Goal: Find specific page/section: Find specific page/section

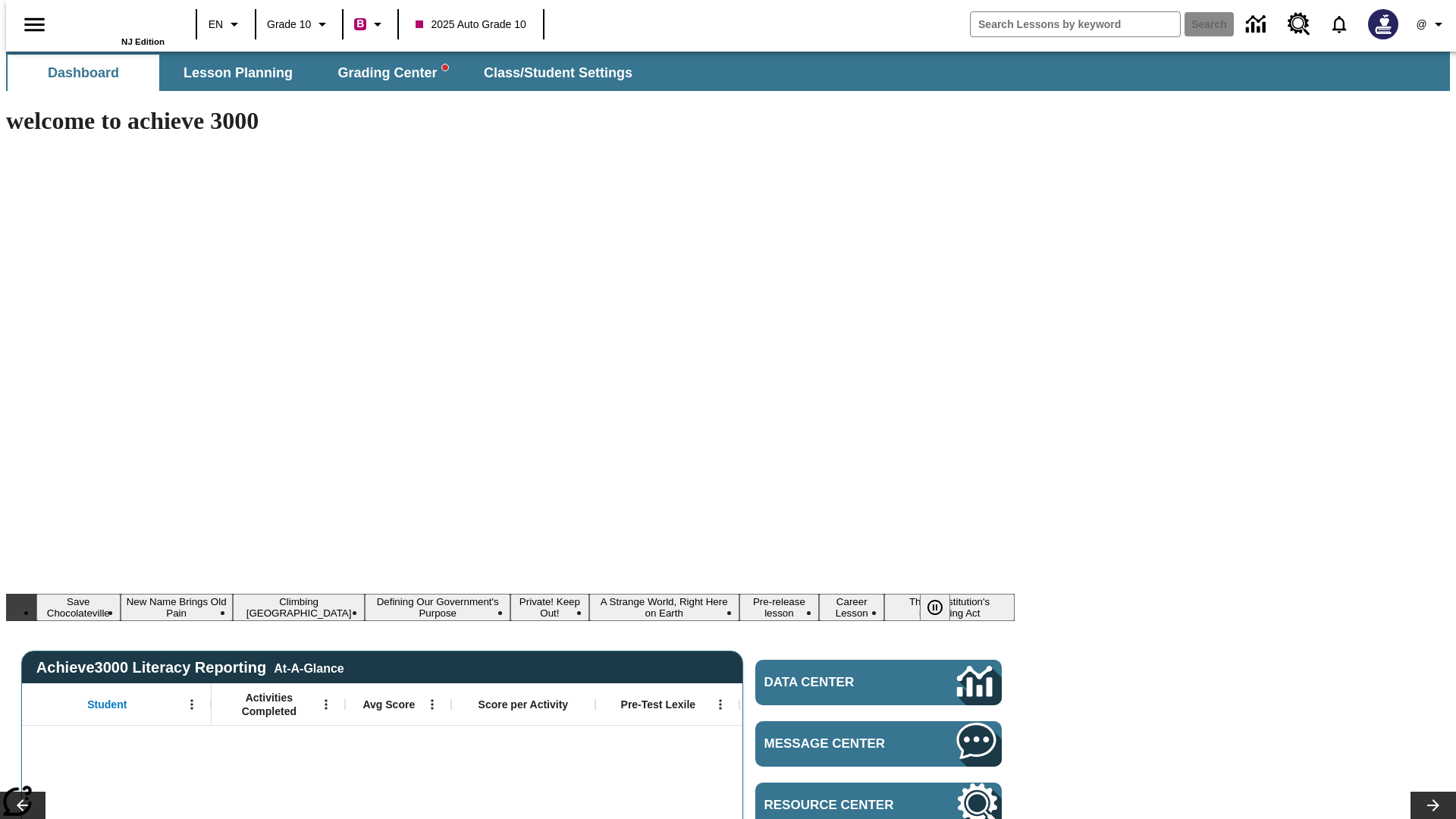
type input "-1"
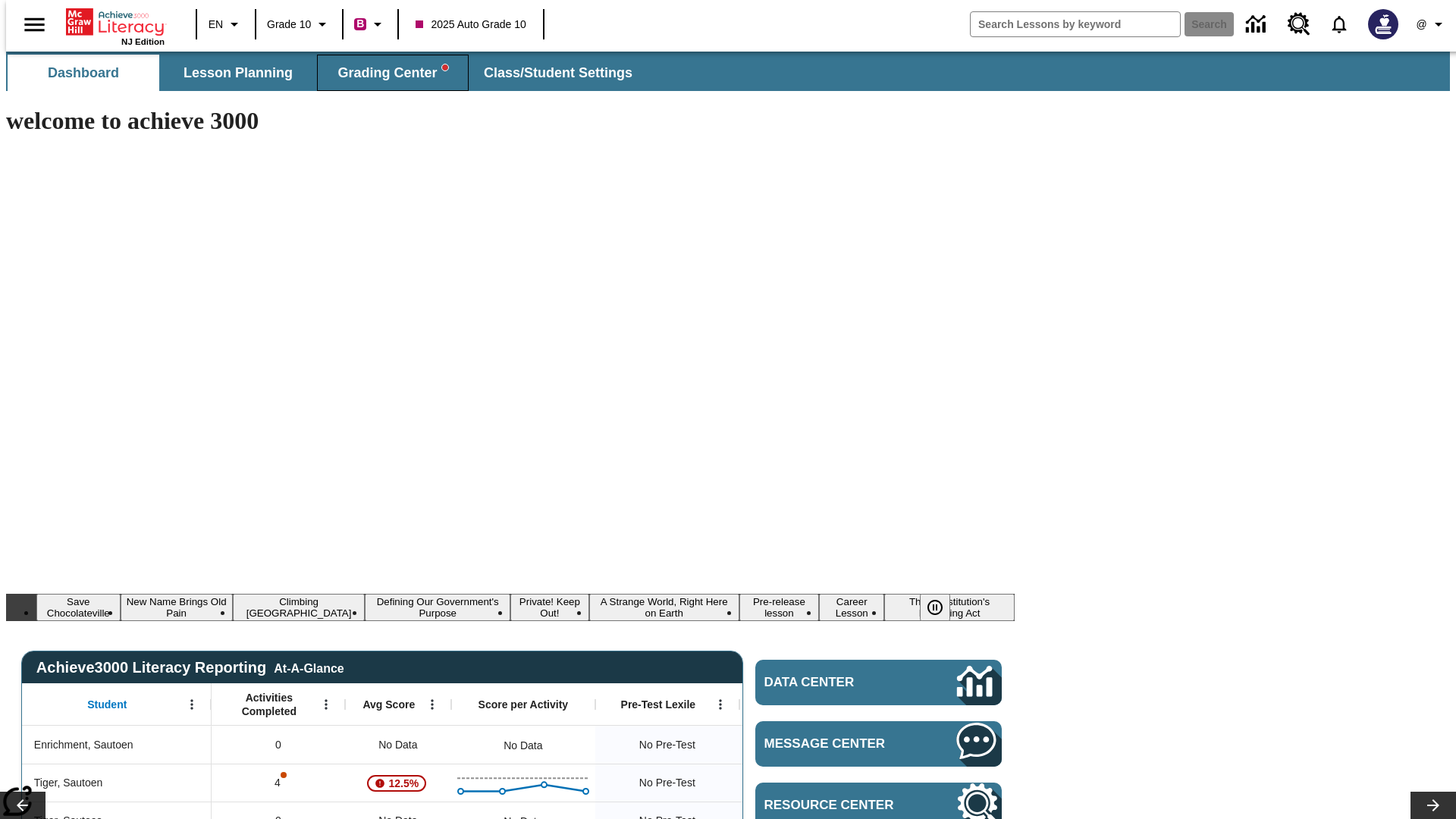
click at [387, 73] on span "Grading Center" at bounding box center [392, 73] width 110 height 18
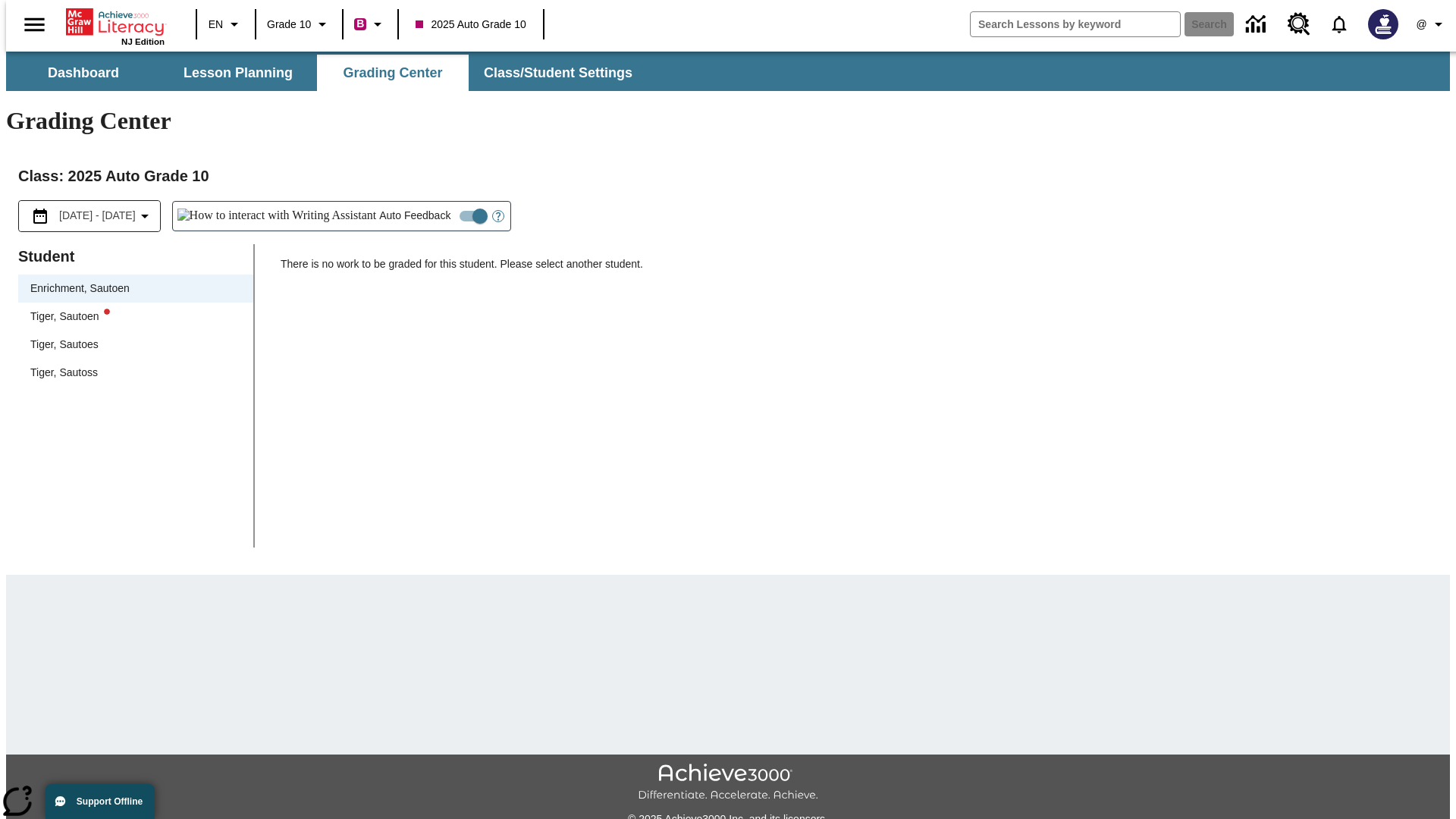
click at [131, 309] on div "Tiger, Sautoen" at bounding box center [135, 317] width 211 height 16
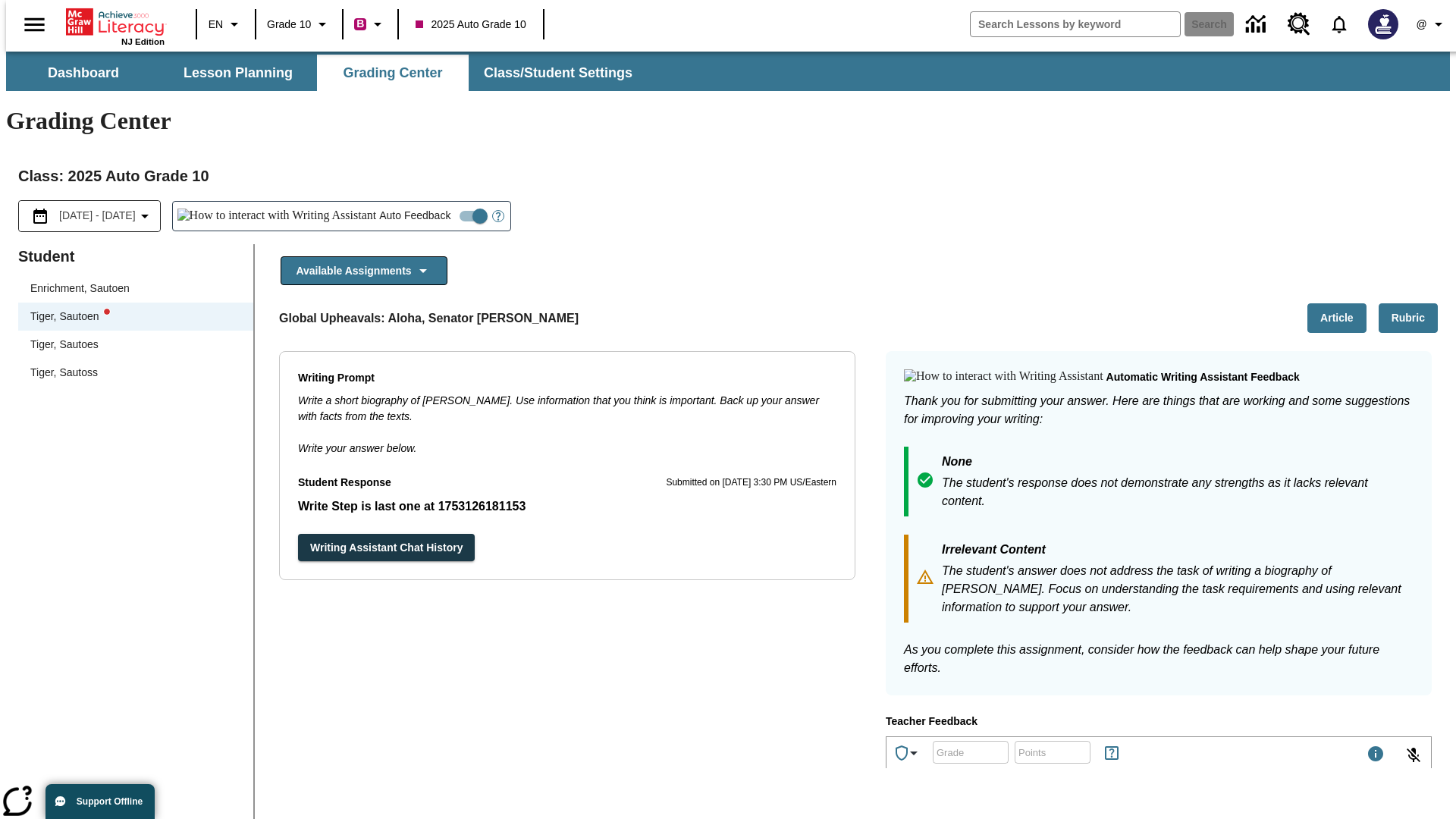
scroll to position [262, 0]
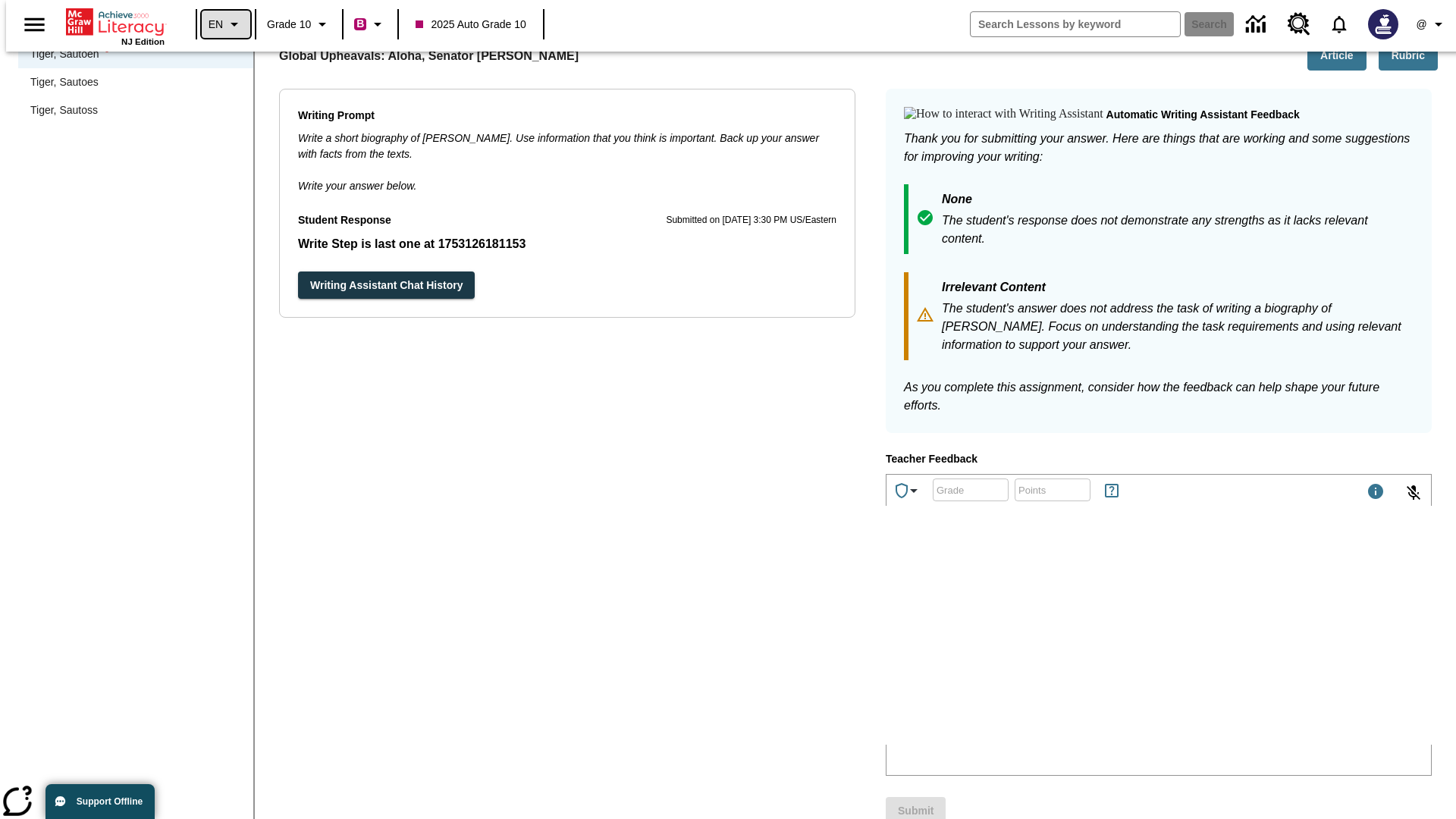
click at [225, 24] on icon "Language: EN, Select a language" at bounding box center [233, 23] width 18 height 18
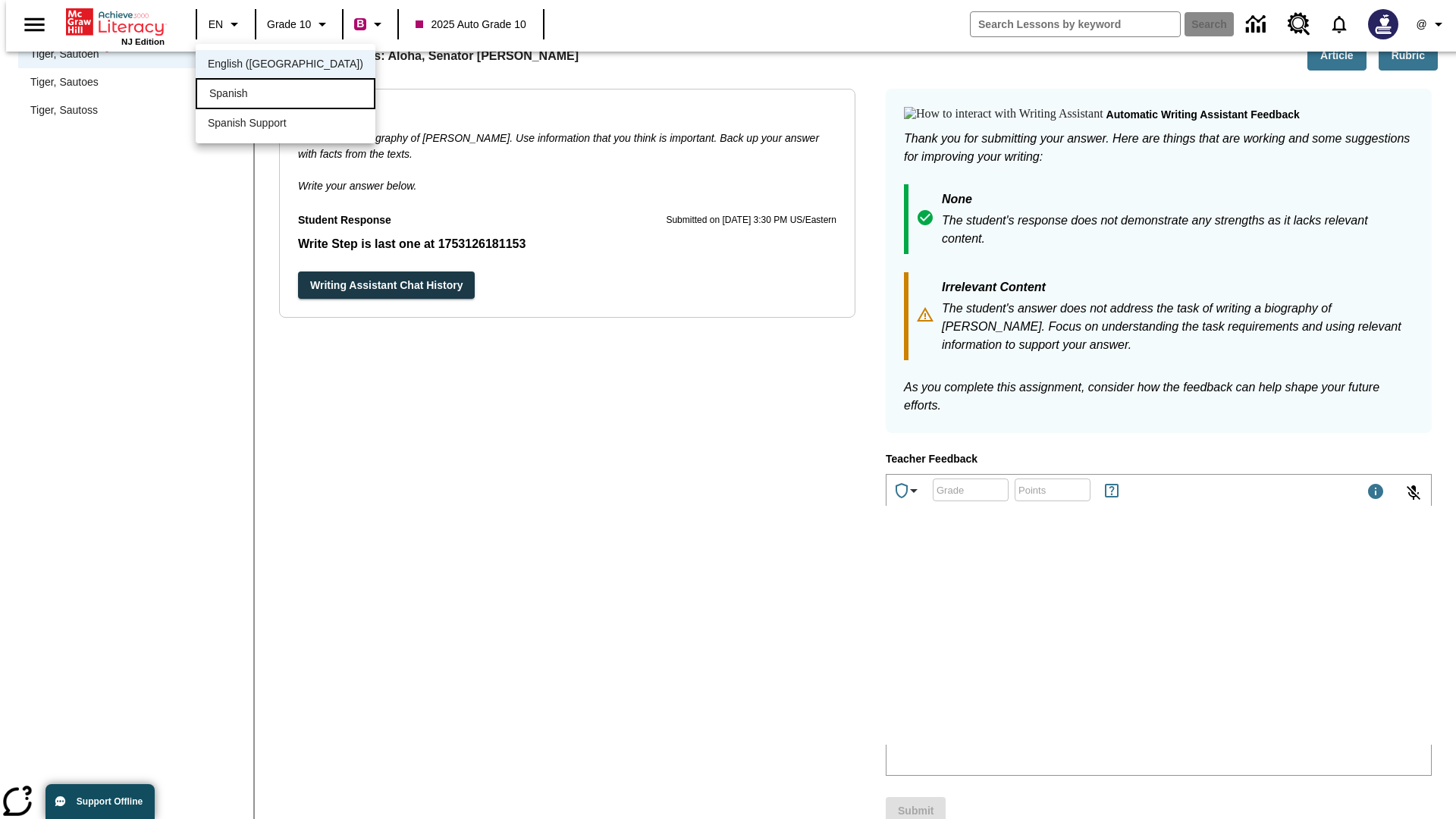
click at [252, 95] on div "Spanish" at bounding box center [286, 93] width 179 height 31
